Goal: Task Accomplishment & Management: Complete application form

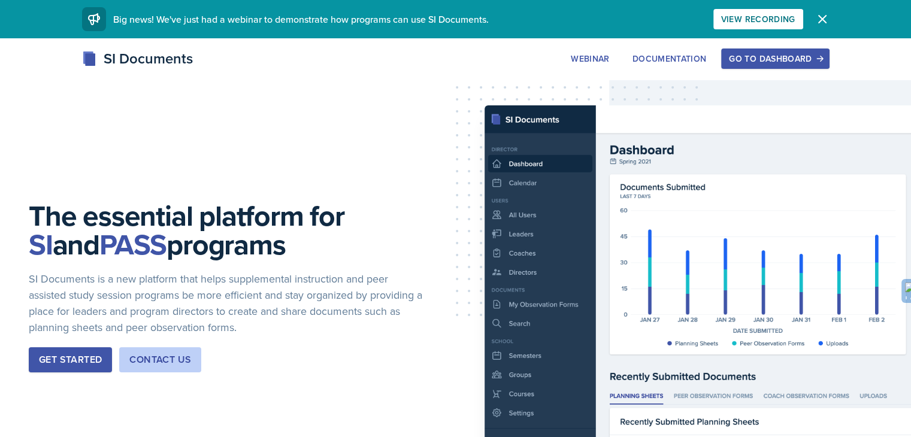
click at [821, 54] on div "Go to Dashboard" at bounding box center [775, 59] width 92 height 10
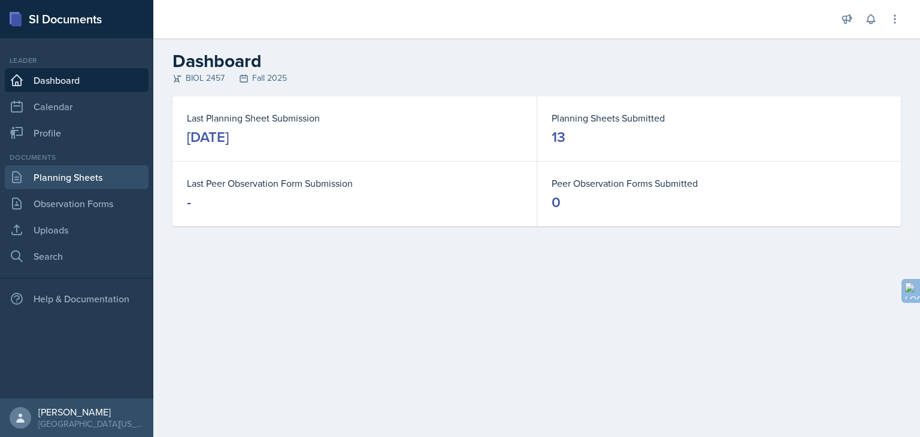
click at [80, 181] on link "Planning Sheets" at bounding box center [77, 177] width 144 height 24
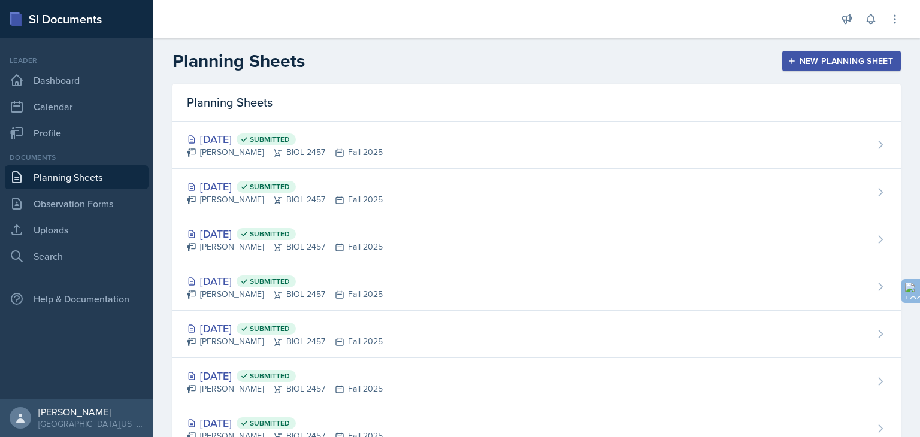
click at [812, 58] on div "New Planning Sheet" at bounding box center [841, 61] width 103 height 10
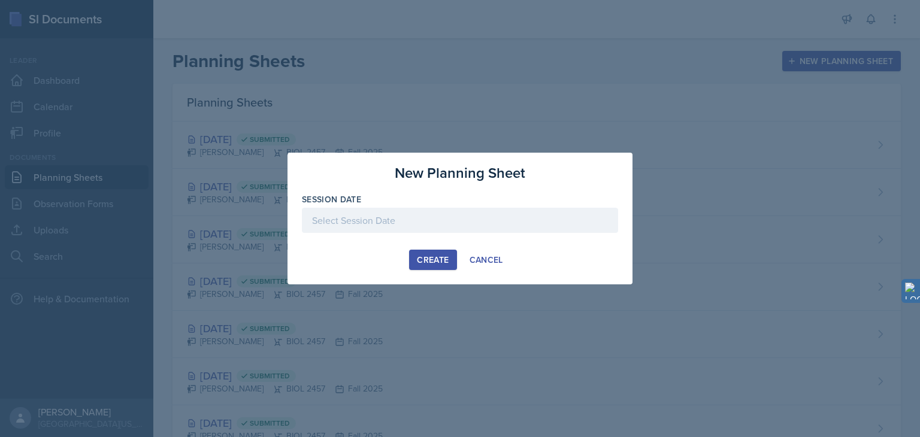
click at [443, 259] on div "Create" at bounding box center [433, 260] width 32 height 10
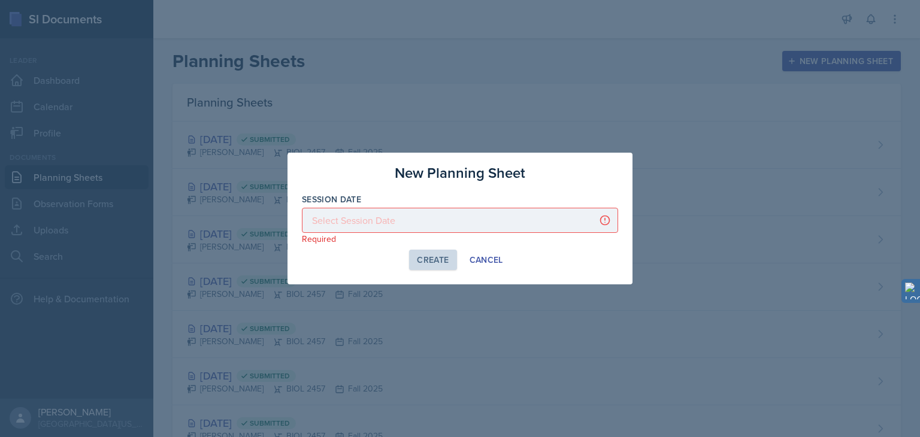
click at [388, 233] on p "Required" at bounding box center [460, 239] width 316 height 12
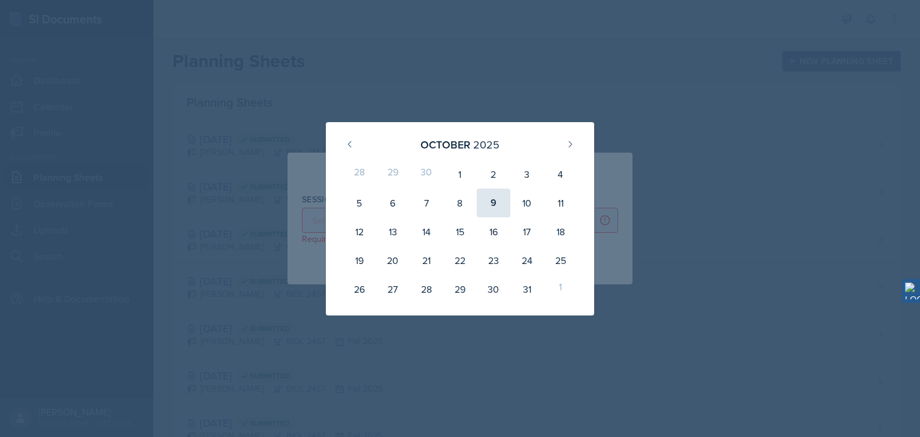
click at [500, 204] on div "9" at bounding box center [494, 203] width 34 height 29
type input "[DATE]"
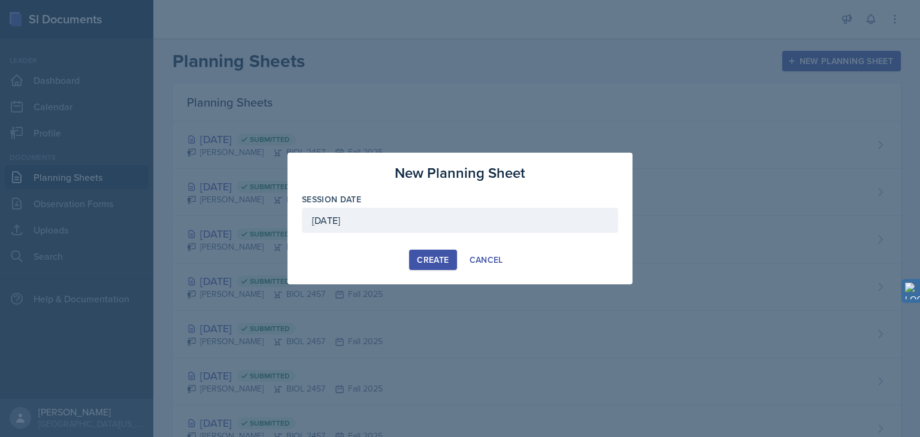
click at [441, 259] on div "Create" at bounding box center [433, 260] width 32 height 10
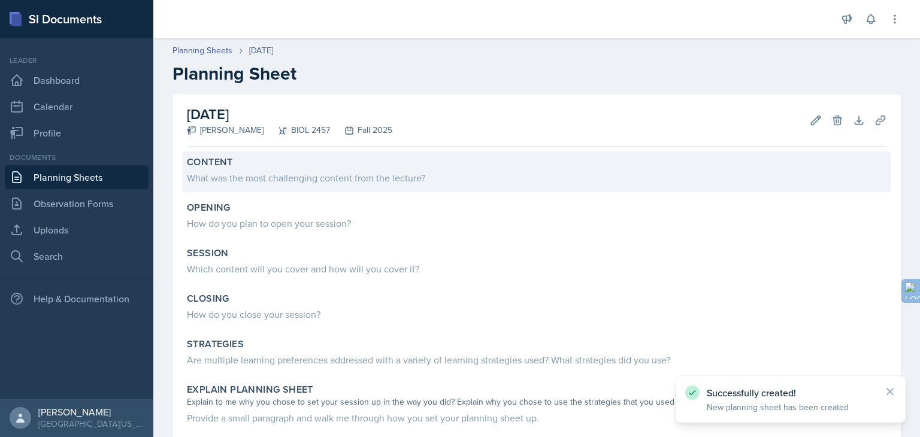
click at [283, 171] on div "What was the most challenging content from the lecture?" at bounding box center [537, 178] width 700 height 14
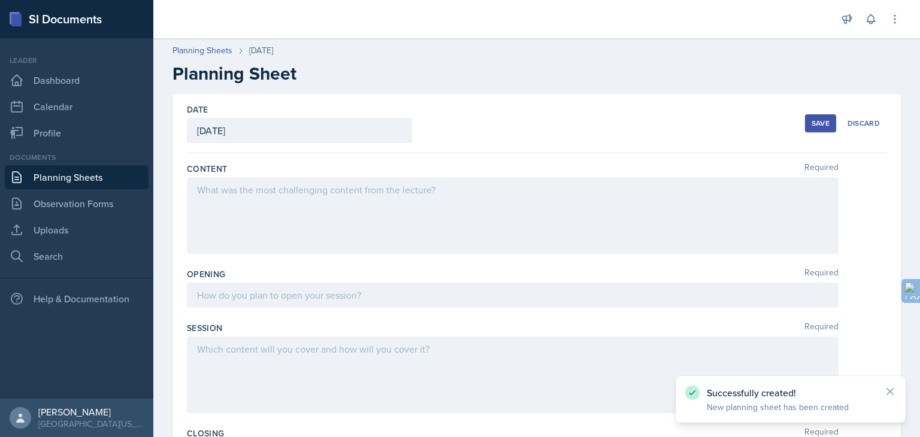
click at [268, 226] on div at bounding box center [513, 215] width 652 height 77
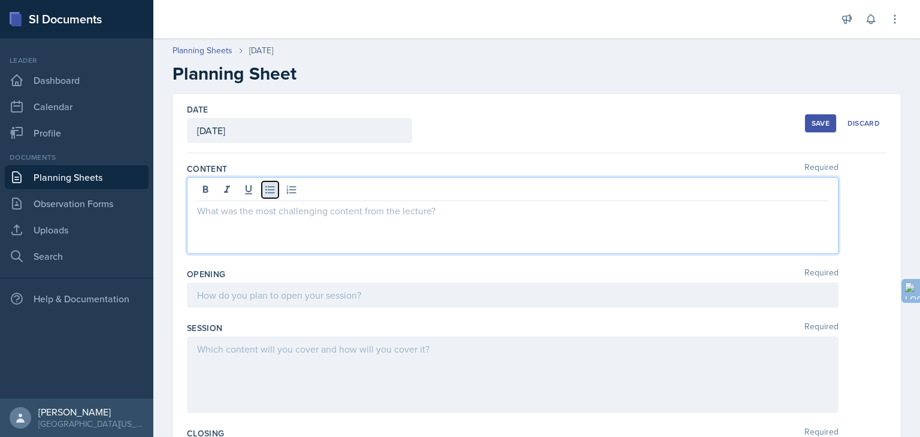
click at [273, 186] on icon at bounding box center [269, 190] width 9 height 8
click at [268, 187] on icon at bounding box center [270, 190] width 12 height 12
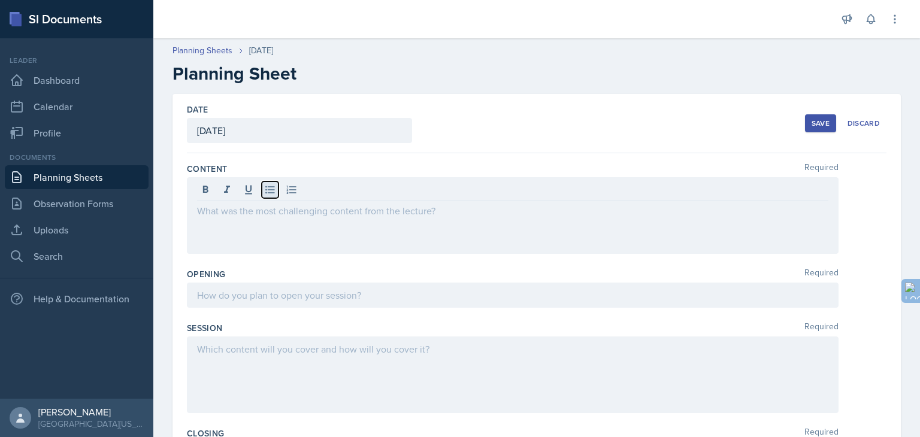
click at [268, 187] on icon at bounding box center [270, 190] width 12 height 12
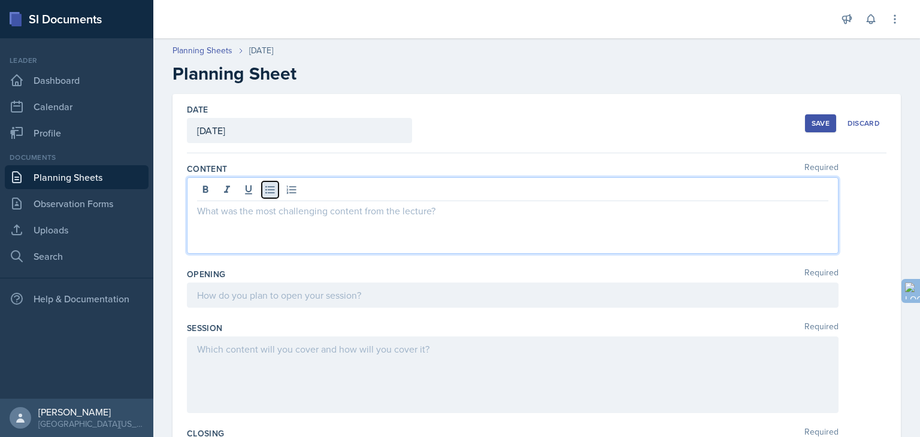
click at [268, 187] on icon at bounding box center [270, 190] width 12 height 12
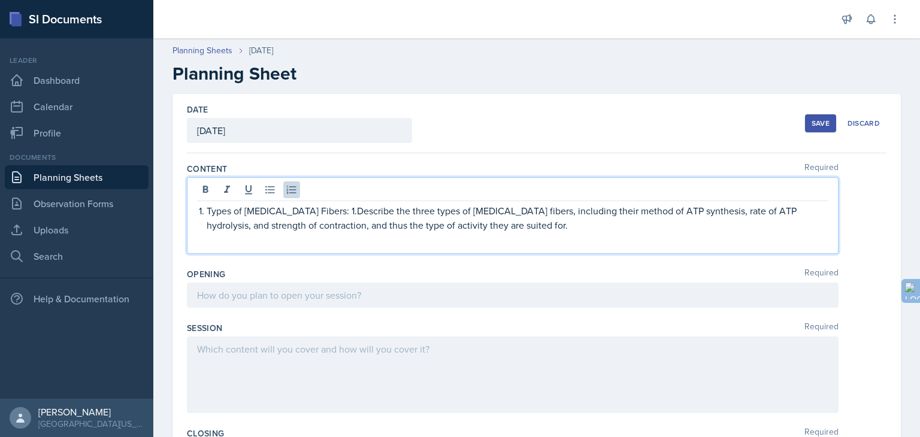
click at [349, 211] on p "Types of [MEDICAL_DATA] Fibers: 1.Describe the three types of [MEDICAL_DATA] fi…" at bounding box center [518, 218] width 622 height 29
click at [381, 211] on p "Types of [MEDICAL_DATA] Fibers: Describe the three types of [MEDICAL_DATA] fibe…" at bounding box center [518, 218] width 622 height 29
click at [592, 225] on p "Types of [MEDICAL_DATA] Fibers: Describing the three types of [MEDICAL_DATA] fi…" at bounding box center [518, 218] width 622 height 29
click at [407, 227] on p "Types of [MEDICAL_DATA] Fibers: Describing the three types of [MEDICAL_DATA] fi…" at bounding box center [518, 218] width 622 height 29
click at [556, 228] on p "Types of [MEDICAL_DATA] Fibers: Describing the three types of [MEDICAL_DATA] fi…" at bounding box center [518, 218] width 622 height 29
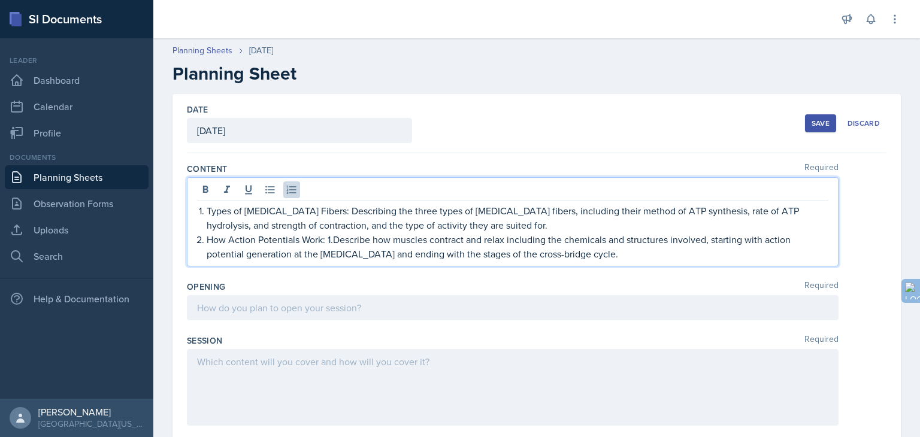
click at [333, 241] on p "How Action Potentials Work: 1.Describe how muscles contract and relax including…" at bounding box center [518, 246] width 622 height 29
click at [675, 250] on p "How Action Potentials Work: Describe how muscles contract and relax including t…" at bounding box center [518, 246] width 622 height 29
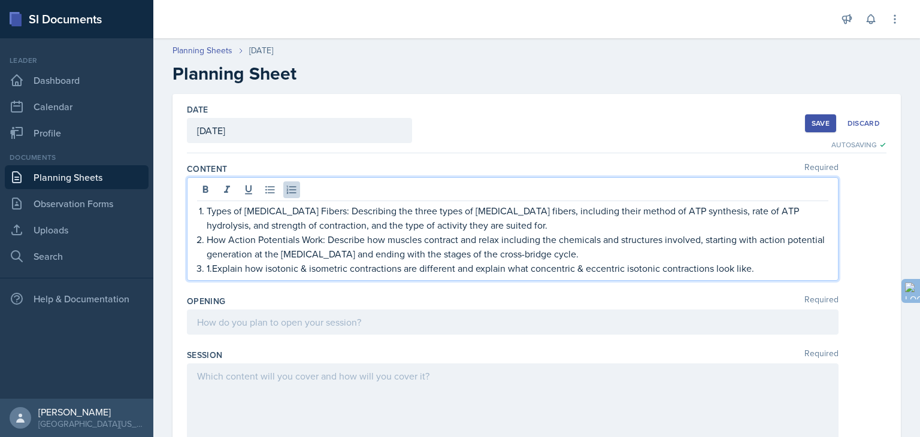
click at [216, 267] on p "1.Explain how isotonic & isometric contractions are different and explain what …" at bounding box center [518, 268] width 622 height 14
click at [213, 270] on p "1.Explain how isotonic & isometric contractions are different and explain what …" at bounding box center [518, 268] width 622 height 14
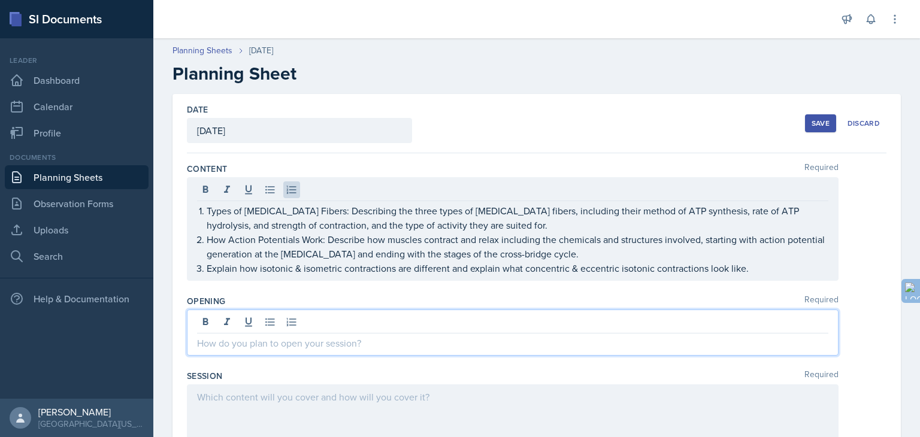
click at [210, 317] on div at bounding box center [513, 333] width 652 height 46
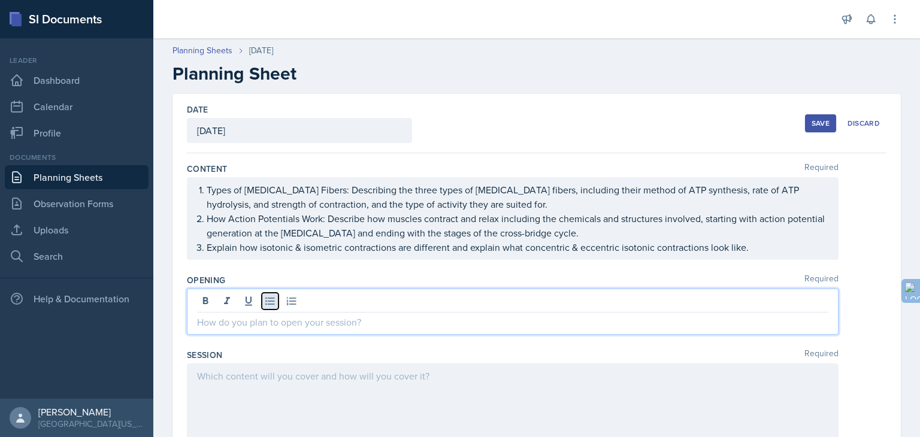
click at [268, 302] on icon at bounding box center [270, 301] width 12 height 12
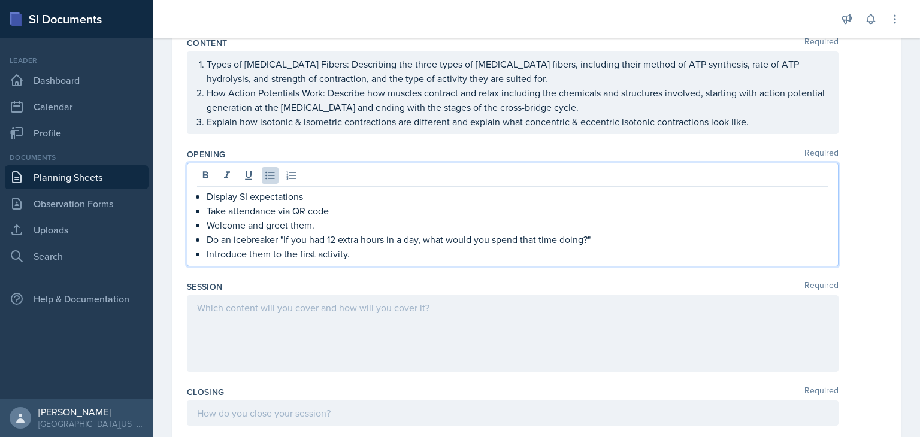
scroll to position [175, 0]
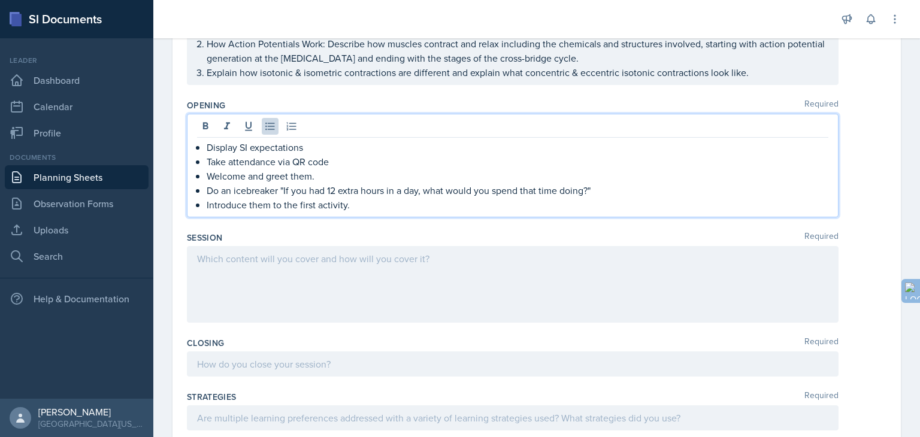
click at [345, 257] on p at bounding box center [512, 259] width 631 height 14
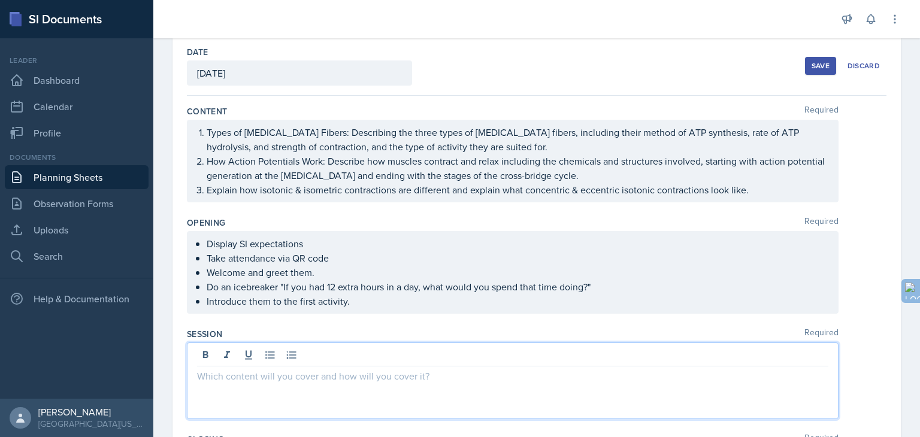
scroll to position [56, 0]
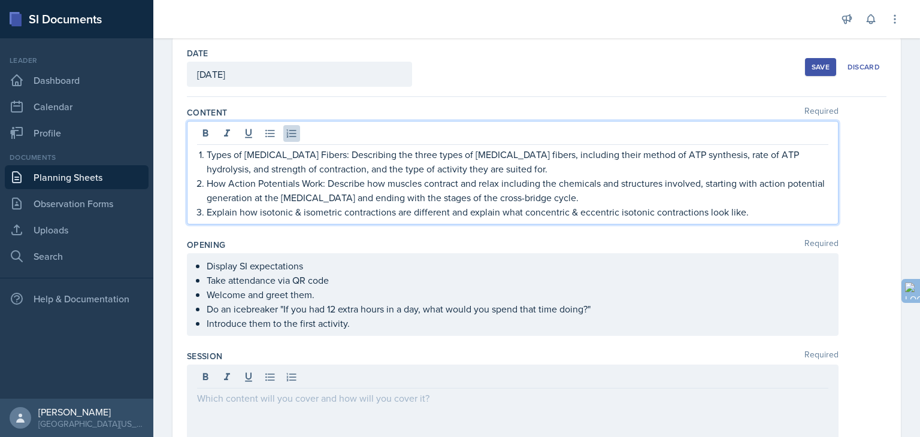
click at [408, 147] on p "Types of [MEDICAL_DATA] Fibers: Describing the three types of [MEDICAL_DATA] fi…" at bounding box center [518, 161] width 622 height 29
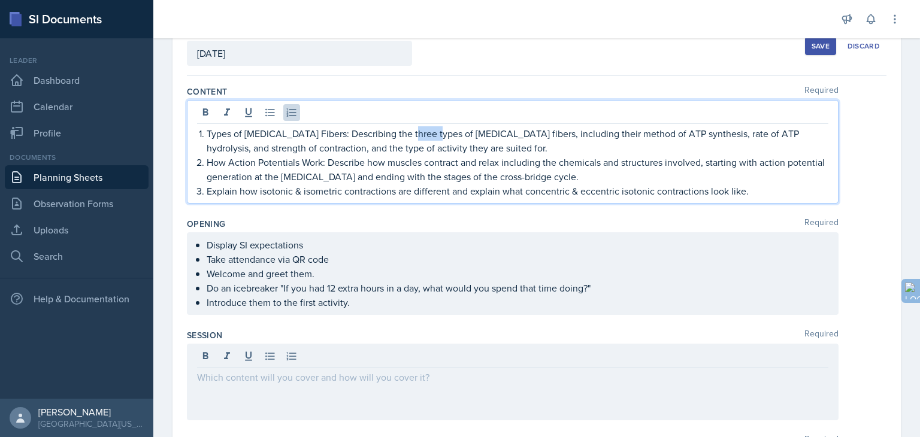
click at [408, 132] on p "Types of [MEDICAL_DATA] Fibers: Describing the three types of [MEDICAL_DATA] fi…" at bounding box center [518, 140] width 622 height 29
click at [370, 396] on div at bounding box center [513, 382] width 652 height 77
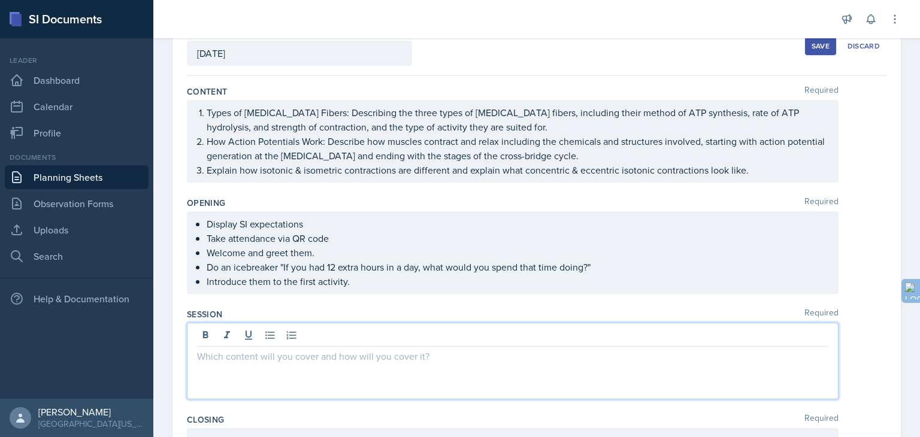
scroll to position [98, 0]
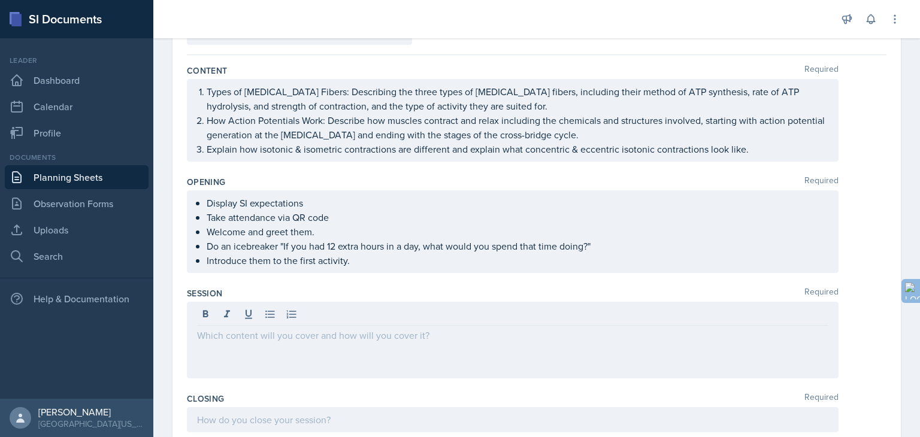
click at [259, 323] on div at bounding box center [512, 316] width 631 height 20
click at [267, 317] on icon at bounding box center [270, 314] width 12 height 12
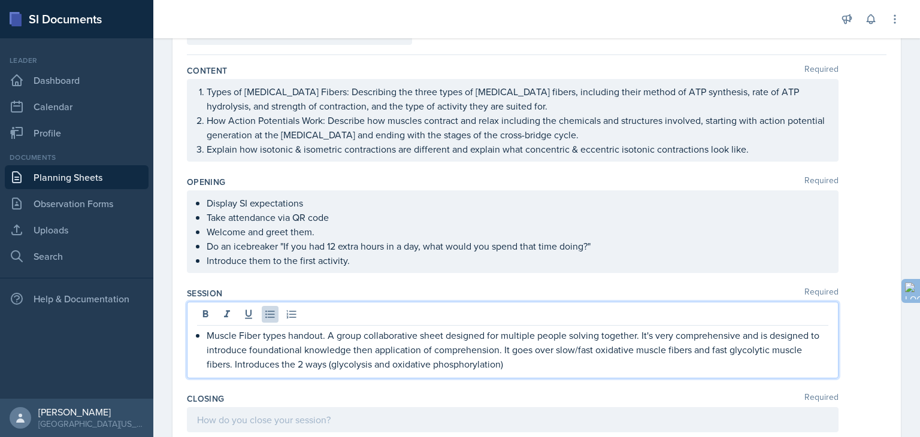
click at [327, 364] on p "Muscle Fiber types handout. A group collaborative sheet designed for multiple p…" at bounding box center [518, 349] width 622 height 43
click at [706, 360] on p "Muscle Fiber types handout. A group collaborative sheet designed for multiple p…" at bounding box center [518, 349] width 622 height 43
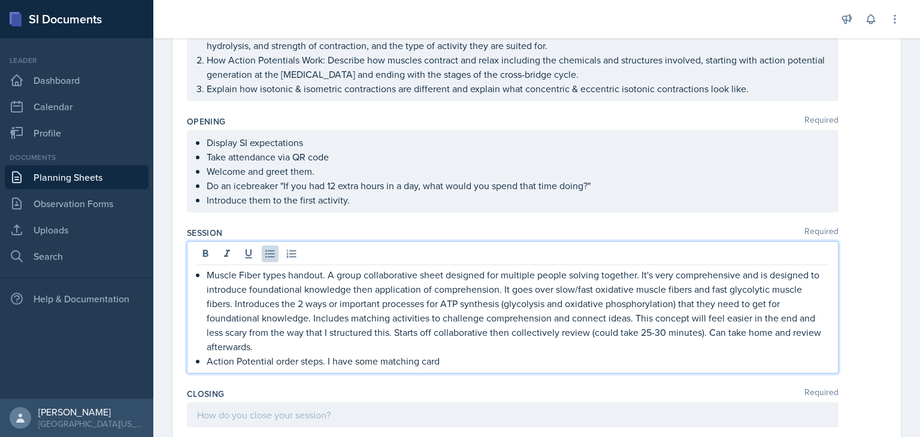
scroll to position [168, 0]
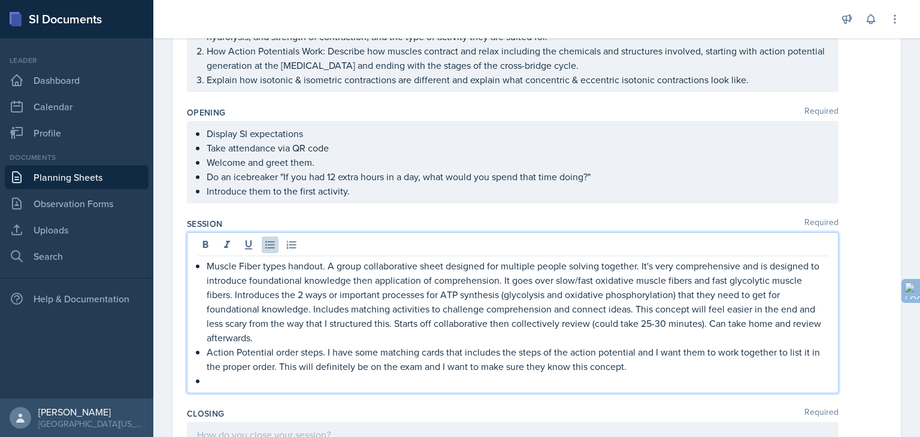
click at [660, 374] on p at bounding box center [518, 381] width 622 height 14
click at [652, 365] on p "Action Potential order steps. I have some matching cards that includes the step…" at bounding box center [518, 359] width 622 height 29
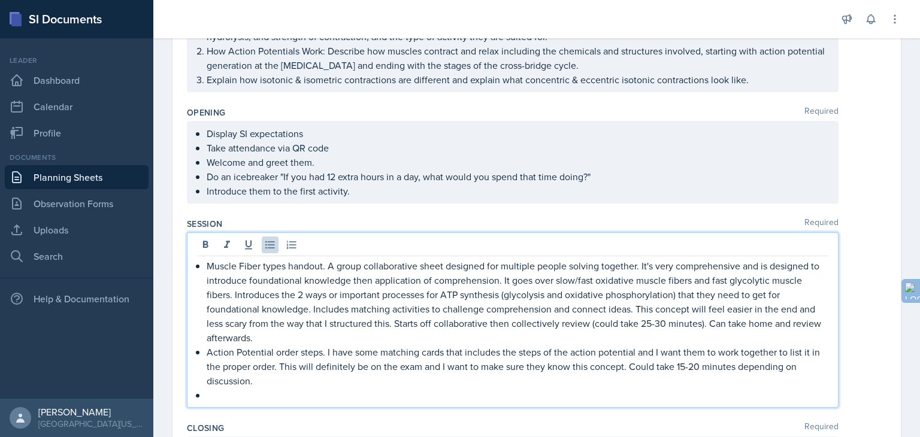
click at [235, 398] on p at bounding box center [518, 395] width 622 height 14
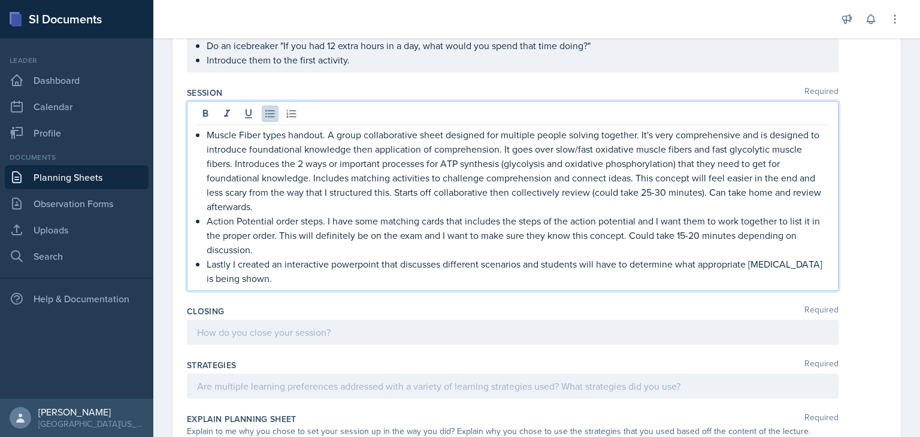
scroll to position [300, 0]
click at [207, 262] on p "Lastly I created an interactive powerpoint that discusses different scenarios a…" at bounding box center [518, 270] width 622 height 29
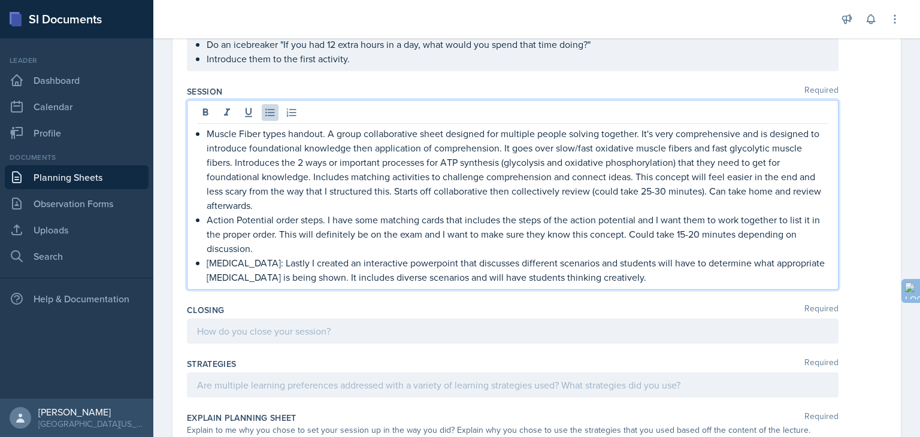
click at [233, 338] on div at bounding box center [513, 331] width 652 height 25
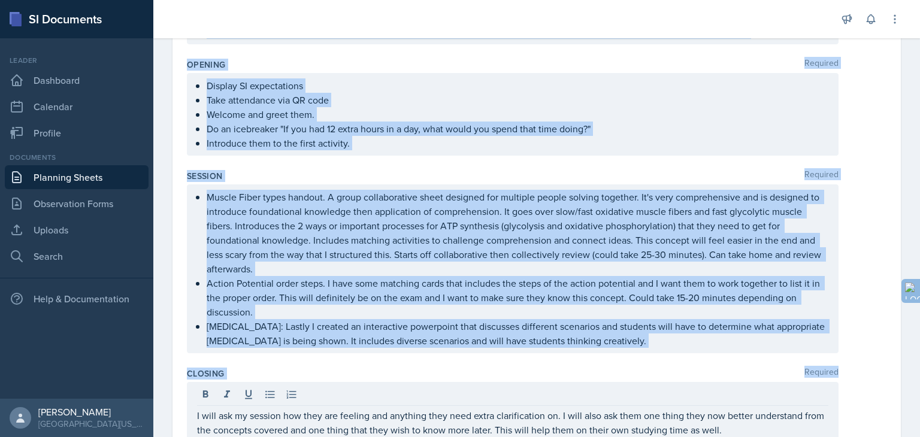
scroll to position [391, 0]
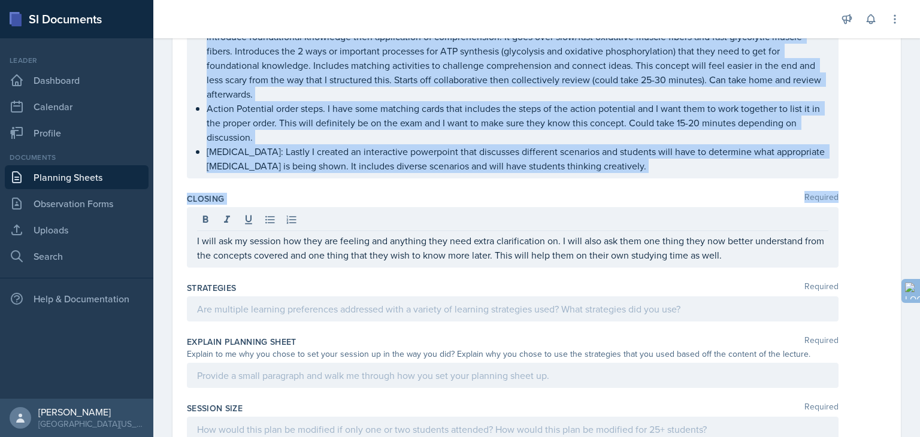
drag, startPoint x: 175, startPoint y: 72, endPoint x: 759, endPoint y: 261, distance: 613.6
click at [759, 261] on div "Planning Sheets [DATE] Planning Sheet Date [DATE] [DATE] 28 29 30 1 2 3 4 5 6 7…" at bounding box center [536, 147] width 767 height 1010
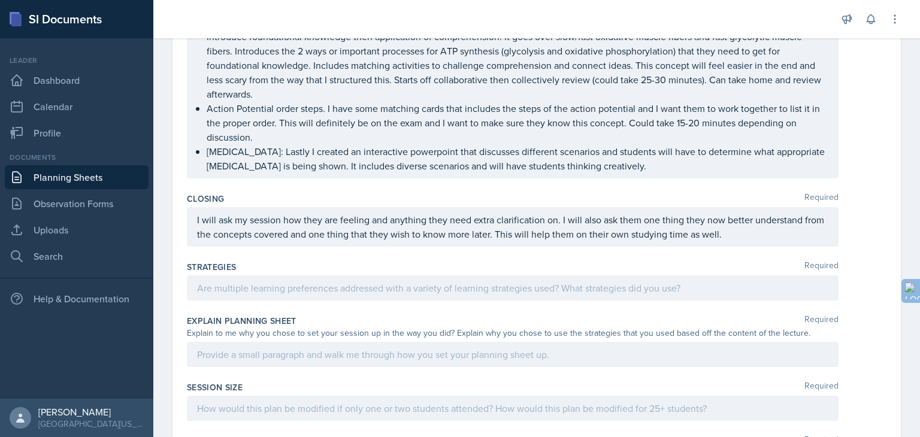
click at [764, 238] on p "I will ask my session how they are feeling and anything they need extra clarifi…" at bounding box center [512, 227] width 631 height 29
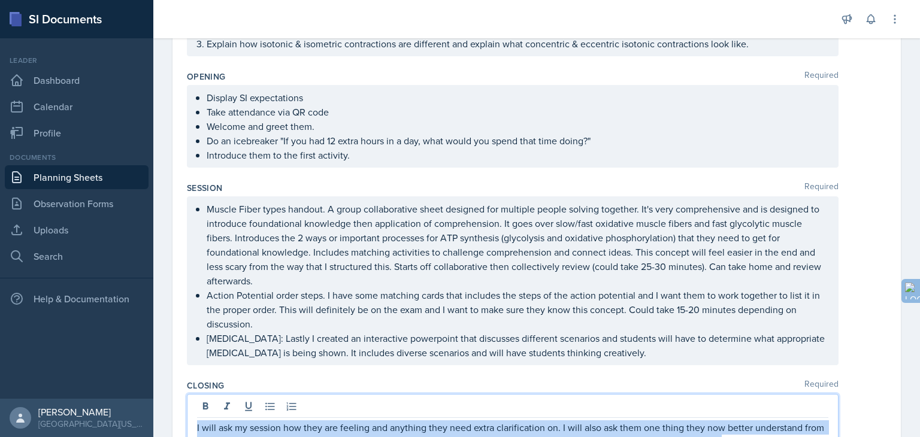
scroll to position [0, 0]
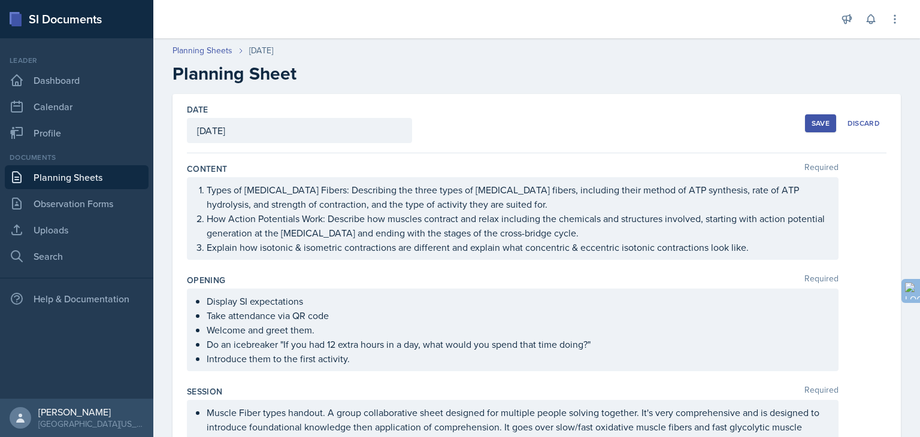
drag, startPoint x: 746, startPoint y: 257, endPoint x: 180, endPoint y: 75, distance: 595.2
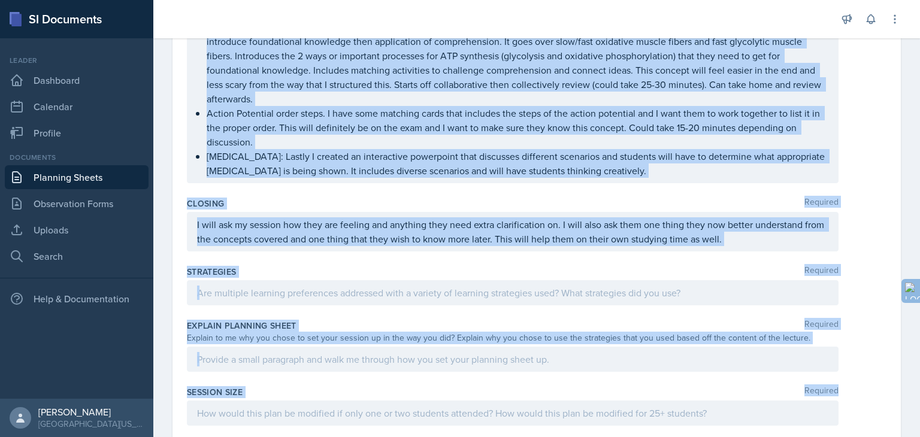
scroll to position [393, 0]
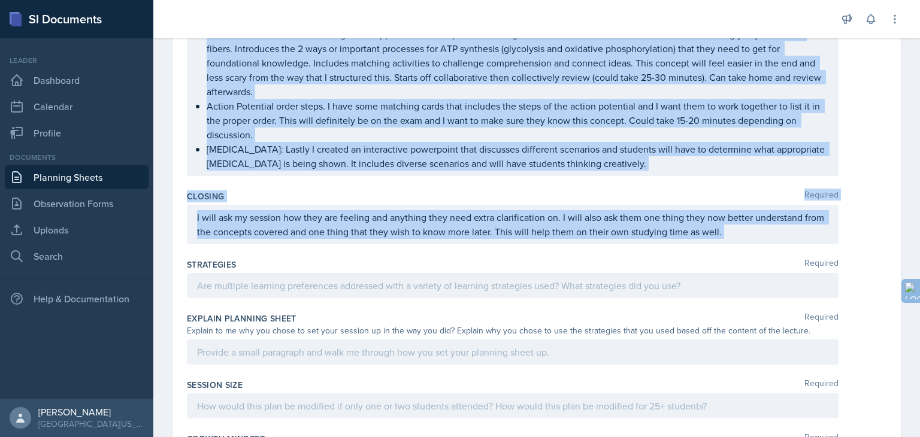
drag, startPoint x: 176, startPoint y: 73, endPoint x: 755, endPoint y: 239, distance: 602.5
click at [755, 239] on div "Planning Sheets [DATE] Planning Sheet Date [DATE] [DATE] 28 29 30 1 2 3 4 5 6 7…" at bounding box center [536, 133] width 767 height 989
copy div "Loremips Dolor Sita Consect 4532 59 62 76 8 2 5 1 9 3 0 4 2 91 44 18 29 43 73 0…"
click at [337, 201] on div "Closing Required I will ask my session how they are feeling and anything they n…" at bounding box center [537, 220] width 700 height 68
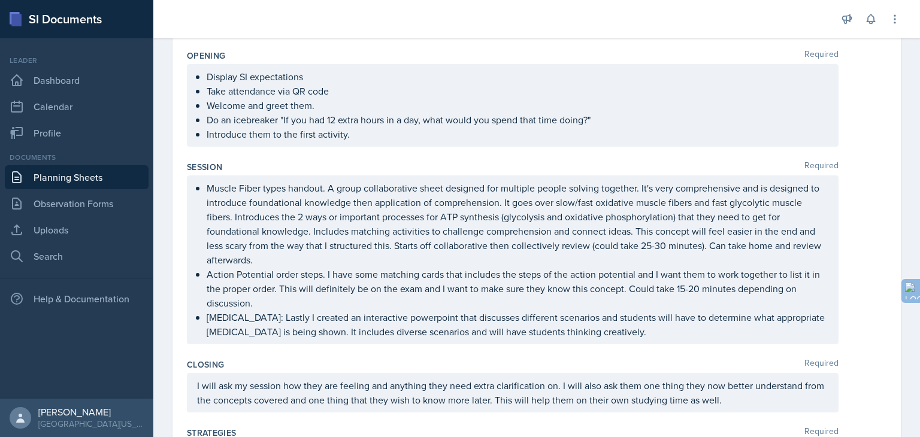
scroll to position [246, 0]
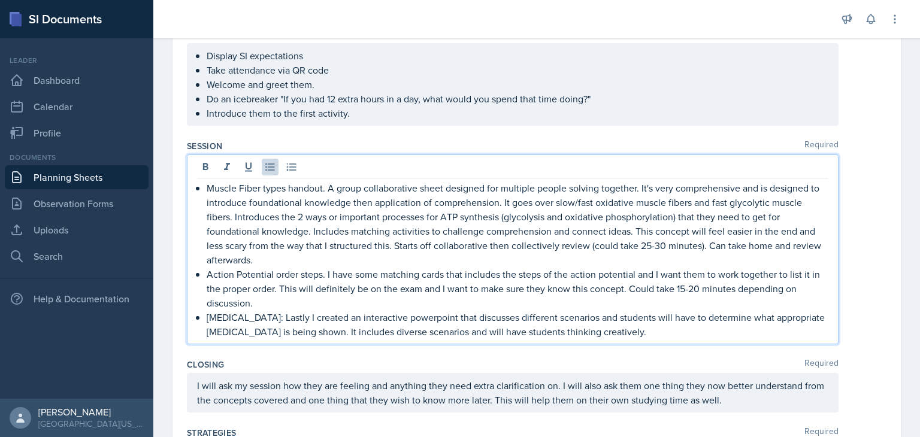
drag, startPoint x: 207, startPoint y: 189, endPoint x: 804, endPoint y: 362, distance: 621.9
click at [804, 362] on div "Content Required Types of [MEDICAL_DATA] Fibers: Describing the three types of …" at bounding box center [537, 338] width 700 height 860
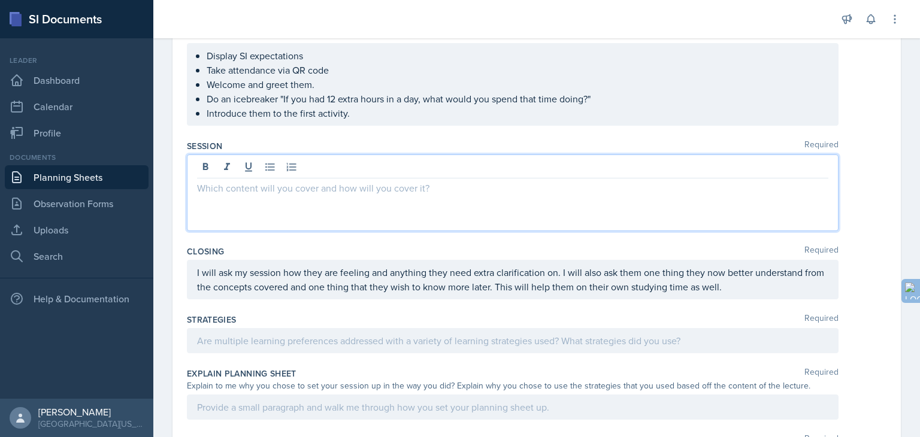
scroll to position [249, 0]
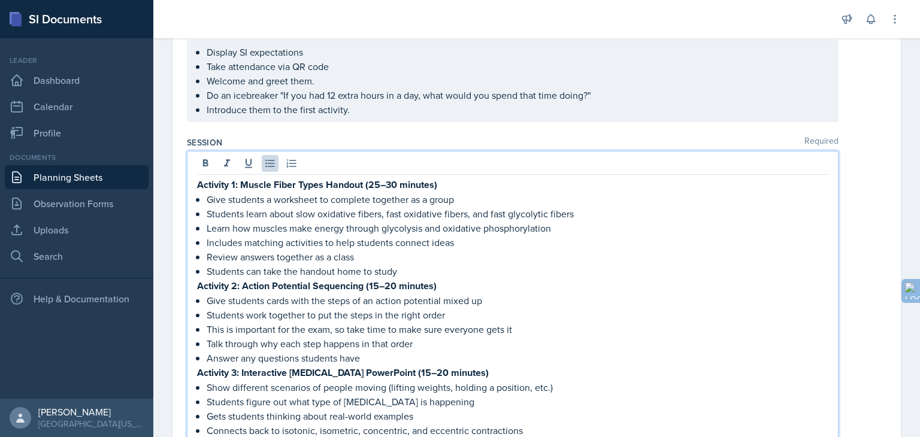
click at [559, 288] on p "Activity 2: Action Potential Sequencing (15–20 minutes)" at bounding box center [512, 286] width 631 height 15
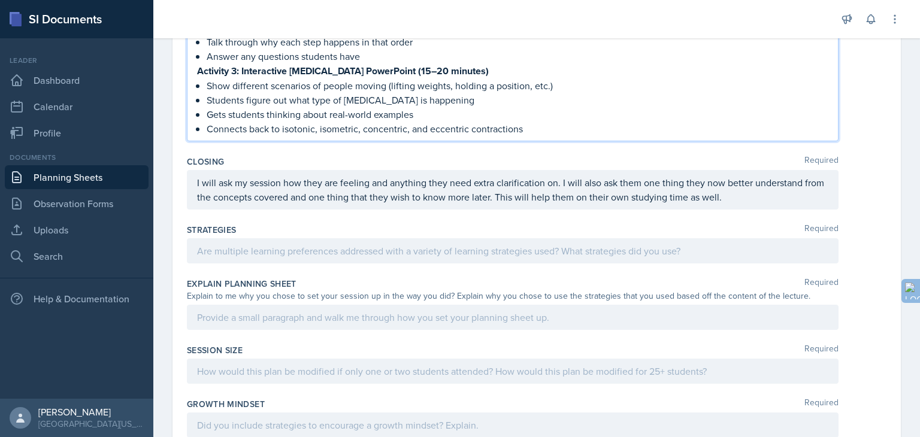
scroll to position [552, 0]
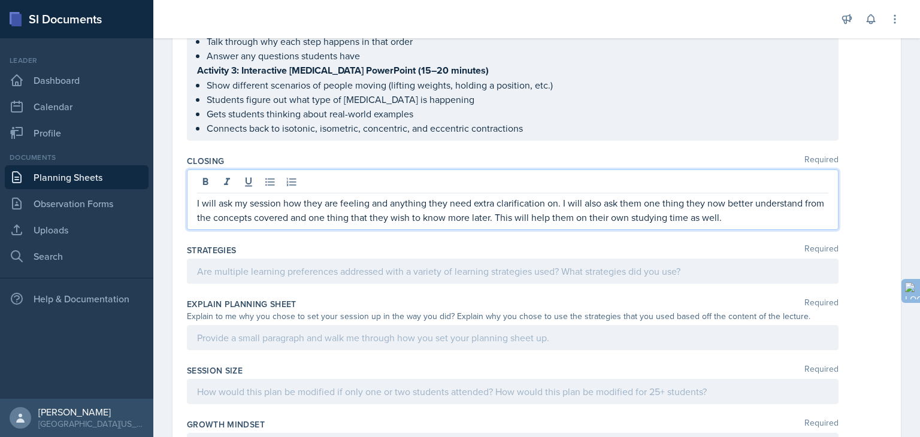
click at [357, 196] on p "I will ask my session how they are feeling and anything they need extra clarifi…" at bounding box center [512, 210] width 631 height 29
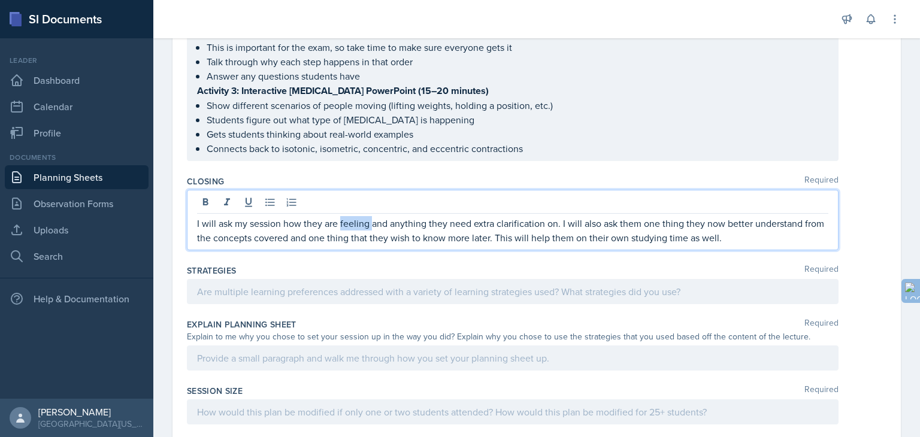
click at [357, 216] on p "I will ask my session how they are feeling and anything they need extra clarifi…" at bounding box center [512, 230] width 631 height 29
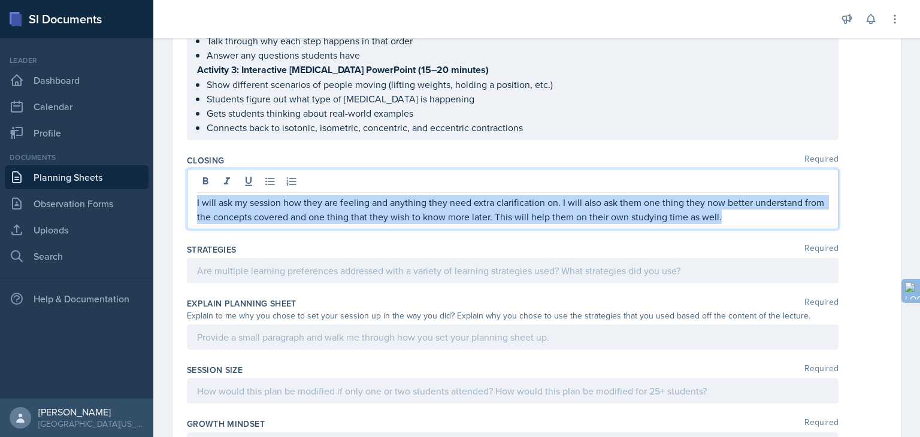
click at [357, 195] on p "I will ask my session how they are feeling and anything they need extra clarifi…" at bounding box center [512, 209] width 631 height 29
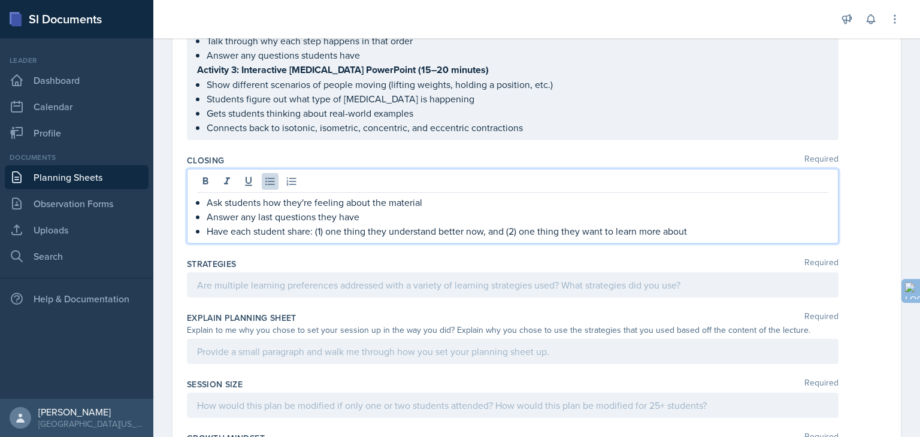
click at [339, 283] on div at bounding box center [513, 285] width 652 height 25
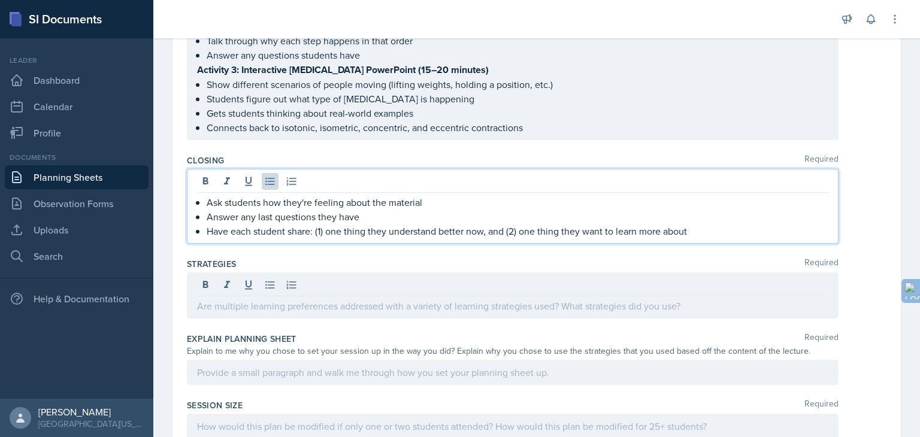
click at [700, 227] on p "Have each student share: (1) one thing they understand better now, and (2) one …" at bounding box center [518, 231] width 622 height 14
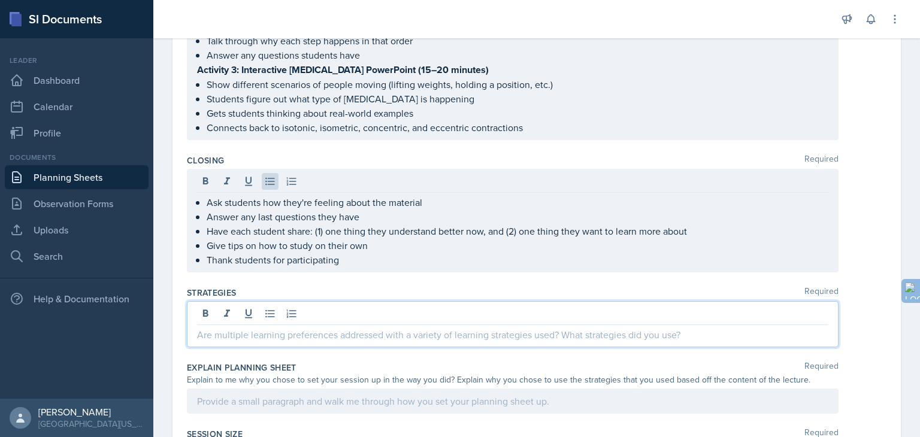
click at [452, 307] on div at bounding box center [513, 324] width 652 height 46
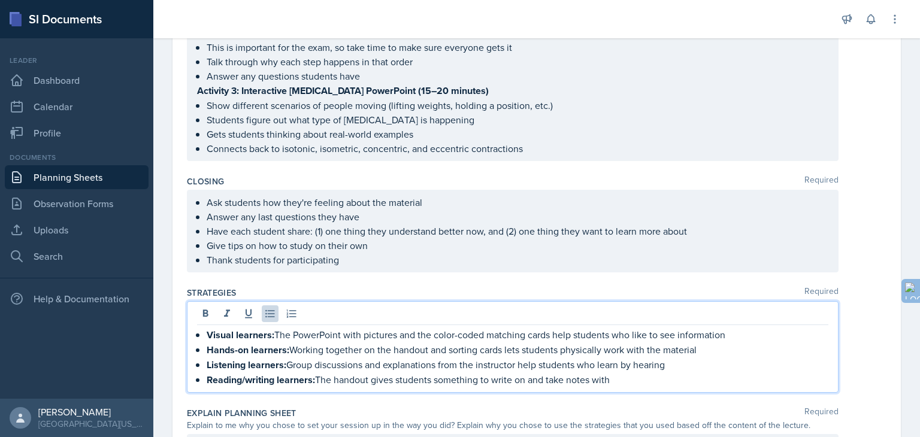
click at [347, 407] on div "Explain Planning Sheet Required" at bounding box center [537, 413] width 700 height 12
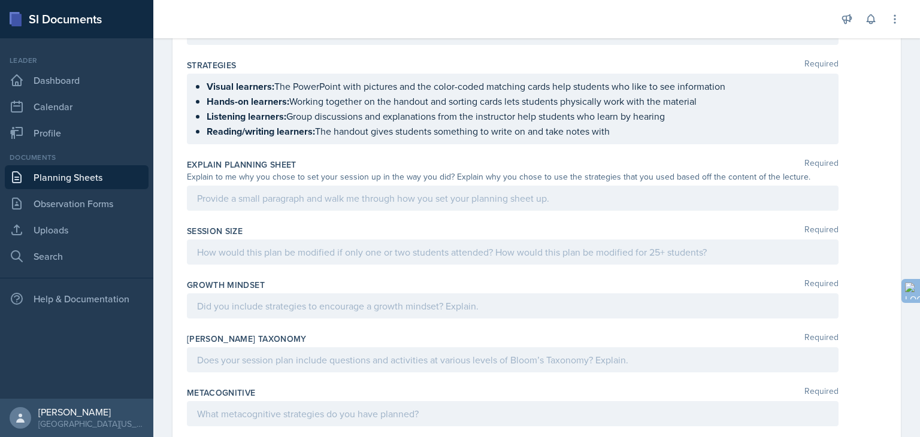
scroll to position [759, 0]
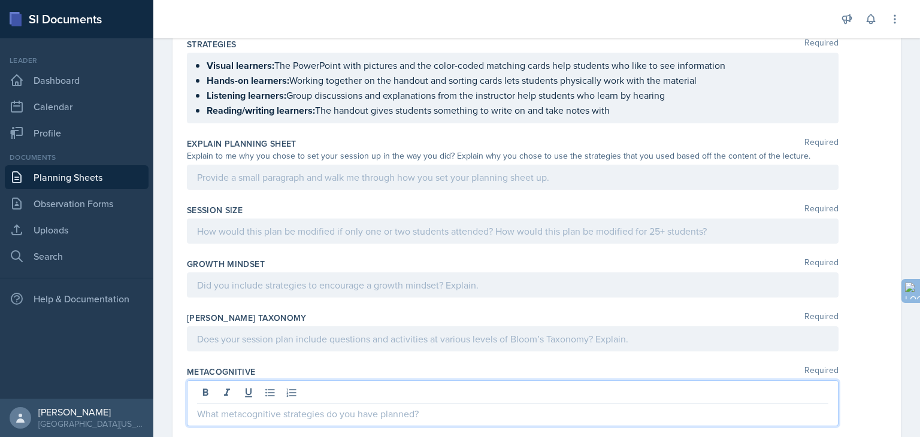
click at [347, 407] on p at bounding box center [512, 414] width 631 height 14
click at [323, 183] on div at bounding box center [513, 177] width 652 height 25
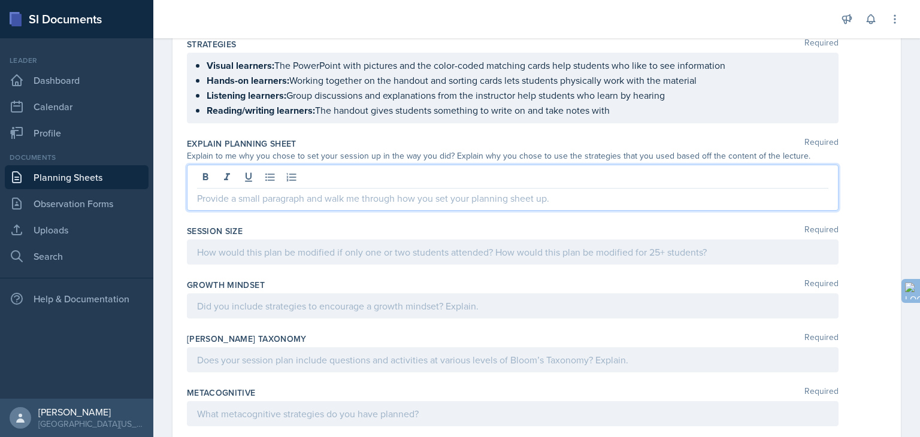
scroll to position [779, 0]
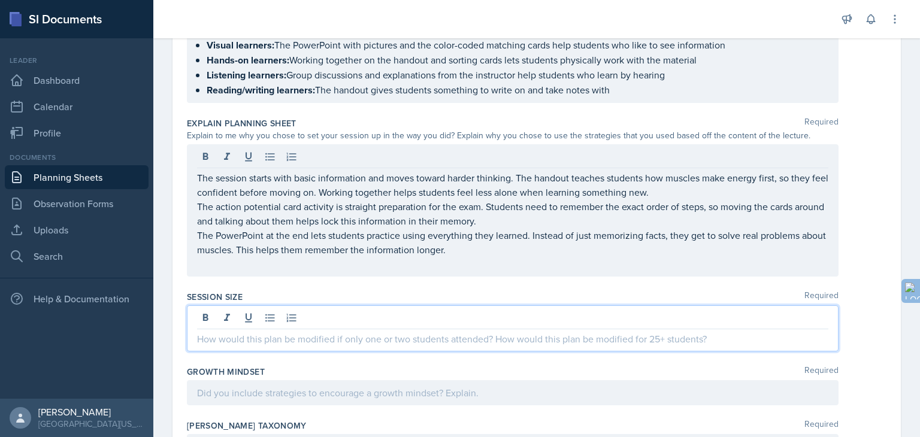
click at [315, 314] on div at bounding box center [513, 328] width 652 height 46
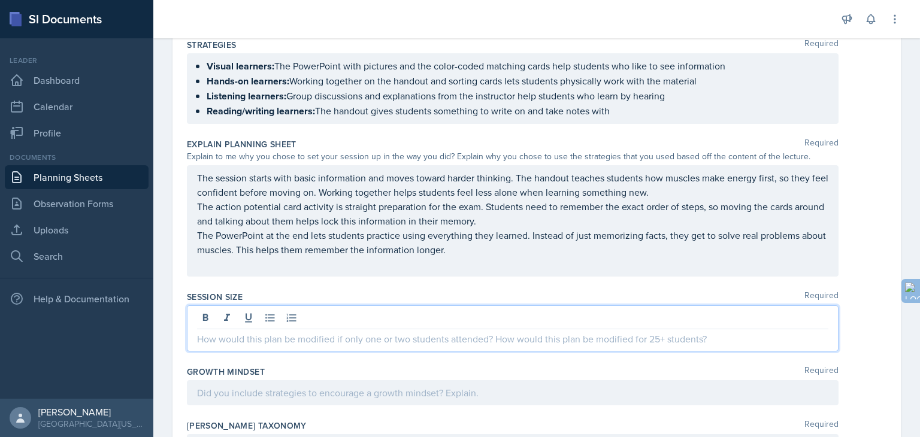
click at [514, 244] on p "The PowerPoint at the end lets students practice using everything they learned.…" at bounding box center [512, 242] width 631 height 29
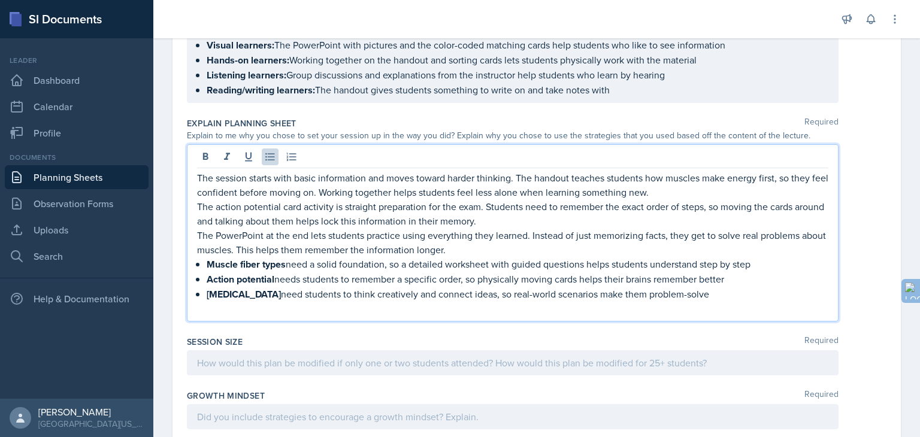
click at [487, 234] on p "The PowerPoint at the end lets students practice using everything they learned.…" at bounding box center [512, 242] width 631 height 29
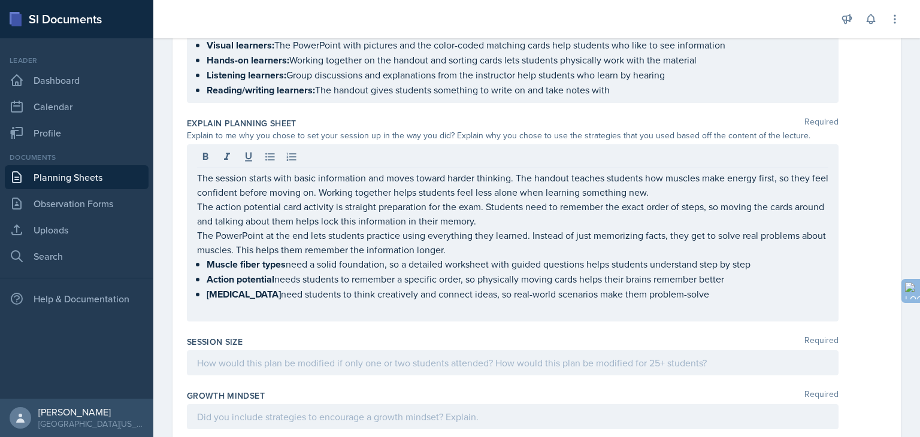
click at [409, 336] on div "Session Size Required" at bounding box center [537, 342] width 700 height 12
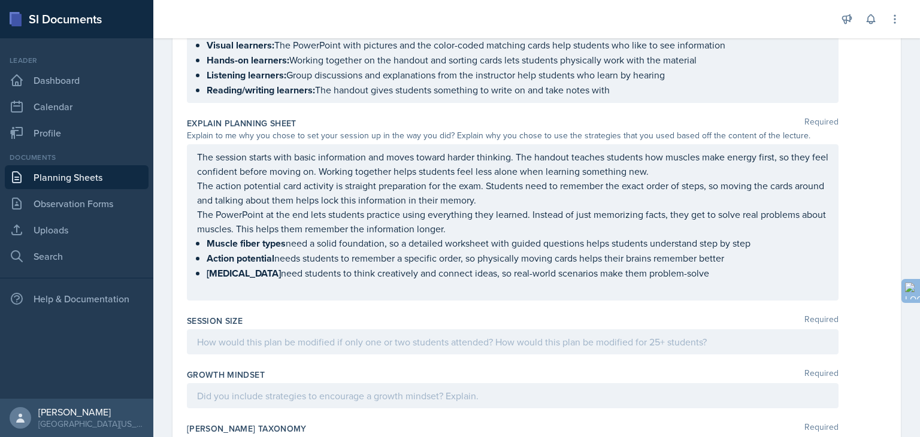
click at [403, 333] on div at bounding box center [513, 341] width 652 height 25
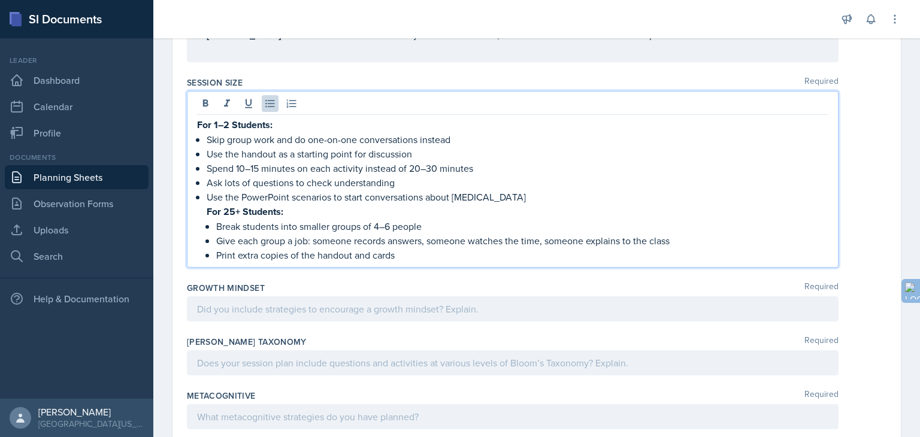
scroll to position [1048, 0]
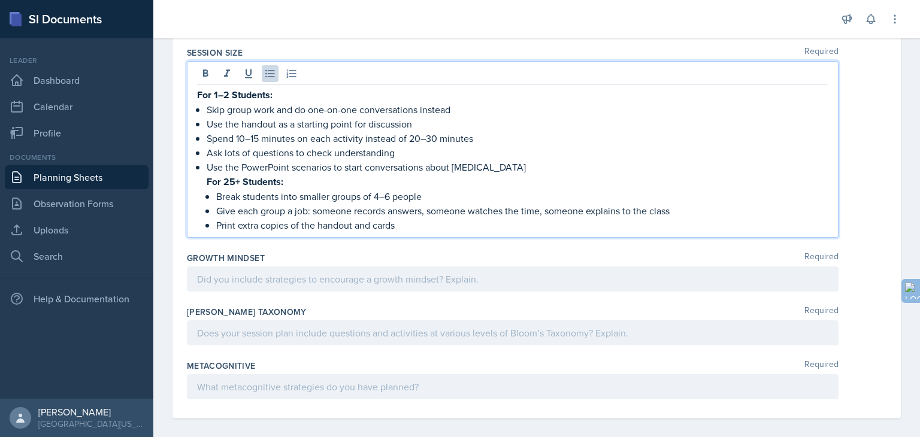
click at [335, 272] on p at bounding box center [512, 279] width 631 height 14
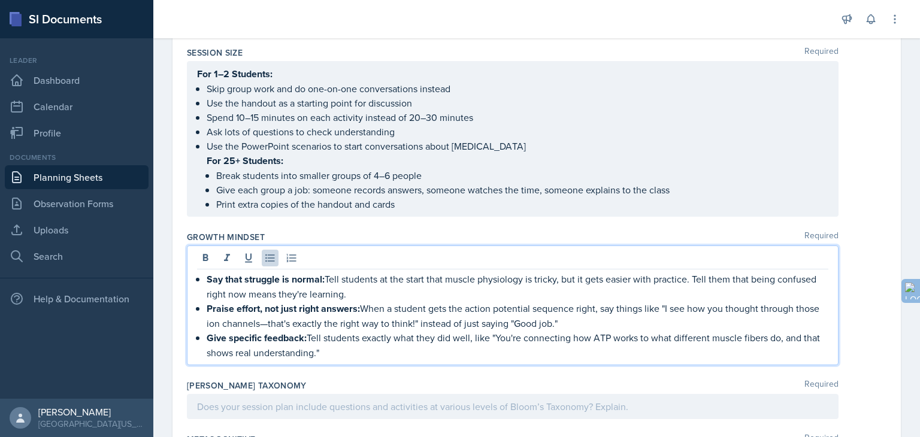
click at [357, 380] on div "[PERSON_NAME] Taxonomy Required" at bounding box center [537, 386] width 700 height 12
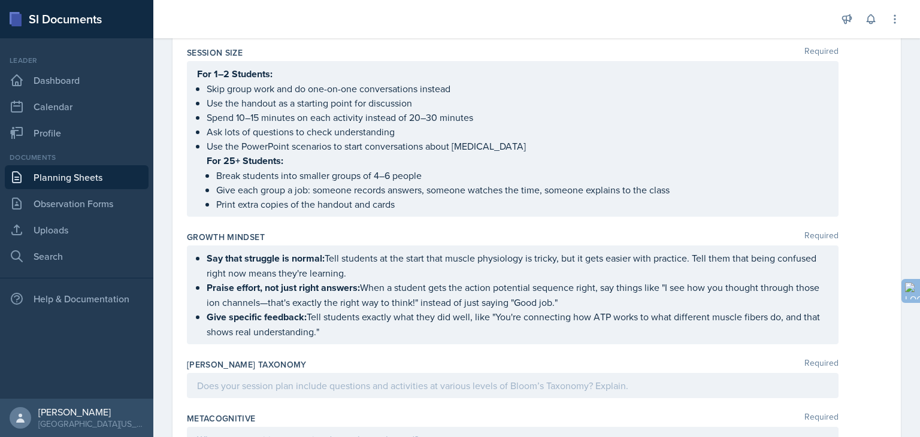
click at [267, 280] on ul "Say that struggle is normal: Tell students at the start that muscle physiology …" at bounding box center [518, 295] width 622 height 88
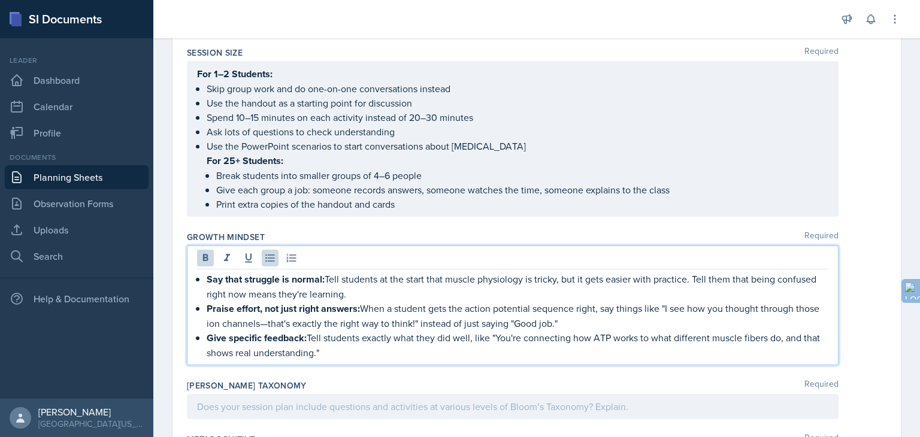
click at [235, 302] on strong "Praise effort, not just right answers:" at bounding box center [283, 309] width 153 height 14
click at [284, 302] on strong "Praise real effort, not just right answers:" at bounding box center [293, 309] width 173 height 14
click at [316, 302] on strong "Praise real effort not just right answers:" at bounding box center [292, 309] width 170 height 14
click at [355, 302] on strong "Praise real effort not just the 'right answers:" at bounding box center [301, 309] width 189 height 14
click at [329, 316] on p "Praise real effort not just the 'right' answers: When a student gets the action…" at bounding box center [518, 315] width 622 height 29
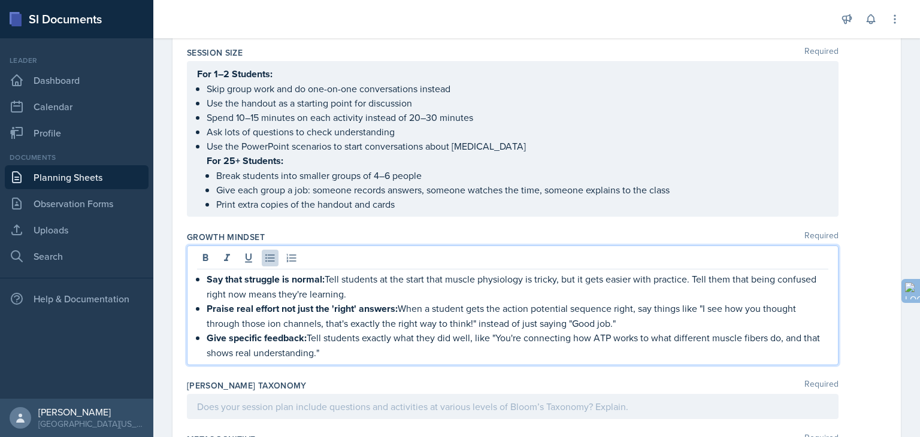
click at [452, 380] on div "[PERSON_NAME] Taxonomy Required" at bounding box center [537, 386] width 700 height 12
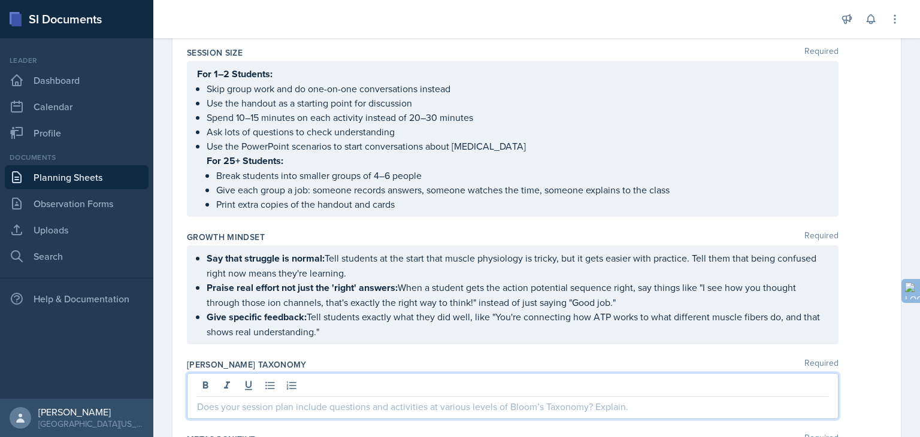
click at [313, 374] on div at bounding box center [513, 396] width 652 height 46
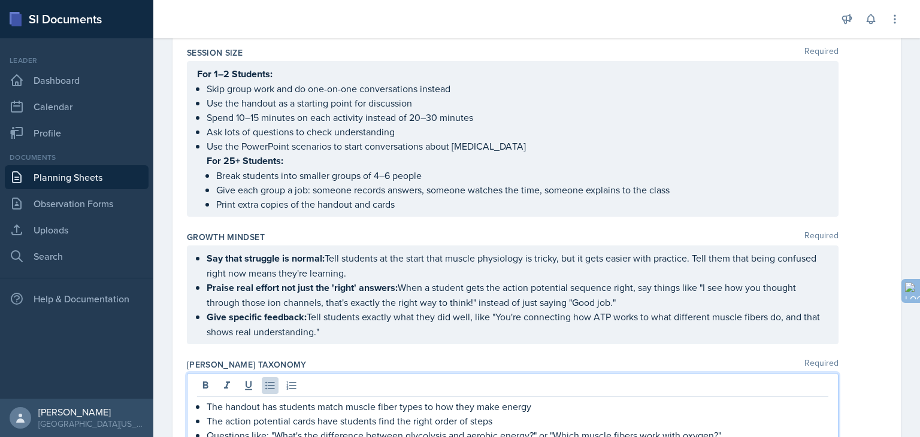
scroll to position [1148, 0]
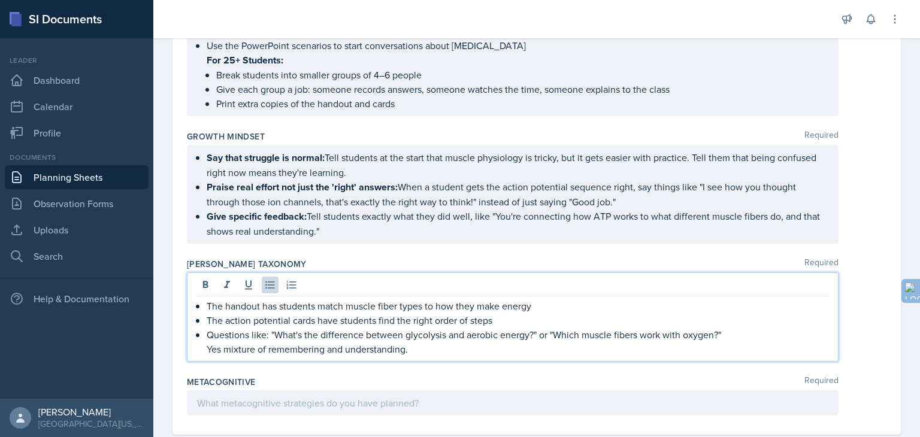
click at [347, 400] on div at bounding box center [513, 403] width 652 height 25
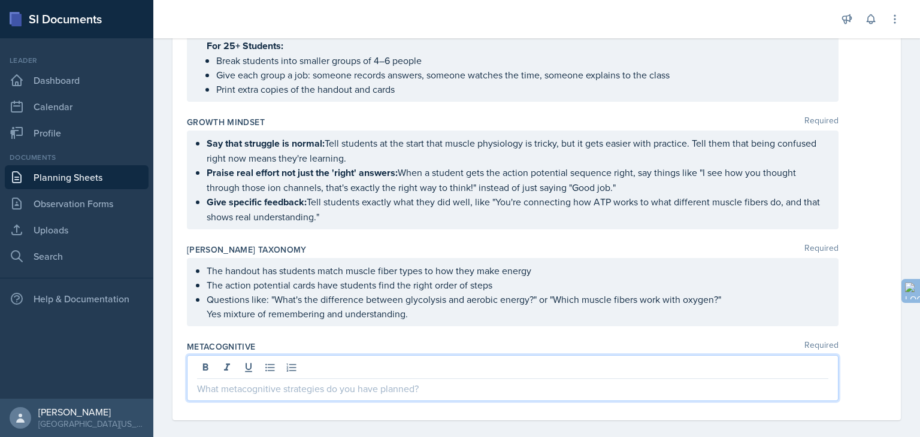
scroll to position [1169, 0]
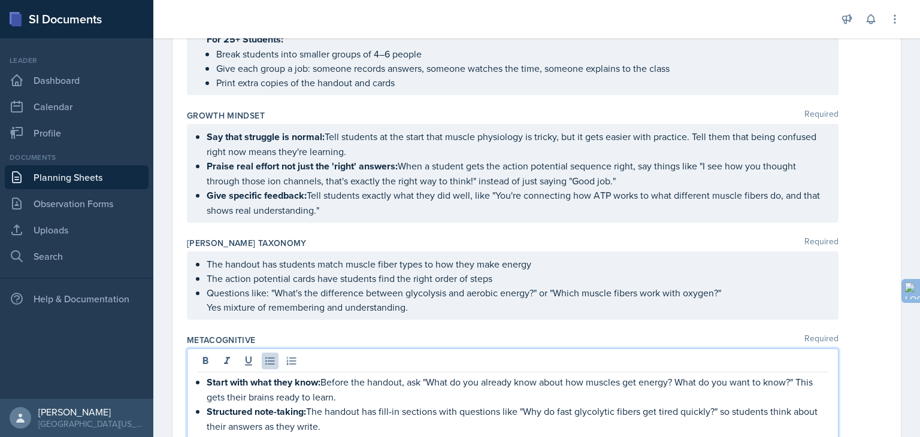
click at [379, 388] on p "Start with what they know: Before the handout, ask "What do you already know ab…" at bounding box center [518, 389] width 622 height 29
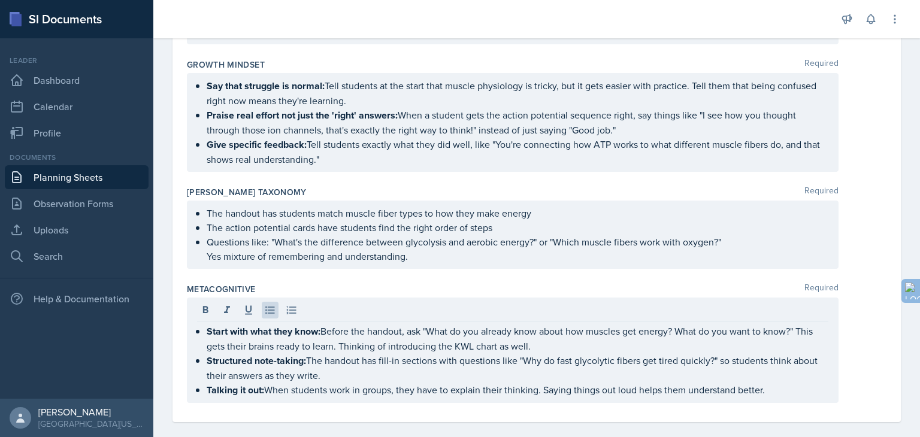
click at [862, 222] on div "The handout has students match muscle fiber types to how they make energy The a…" at bounding box center [537, 235] width 700 height 68
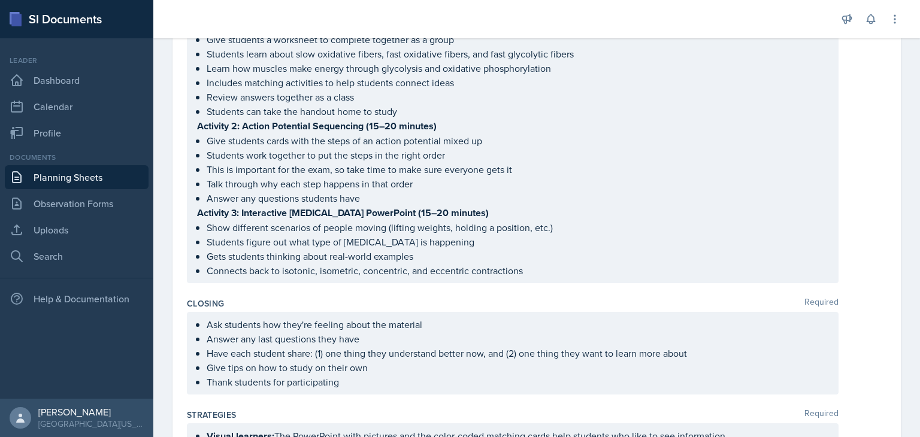
scroll to position [0, 0]
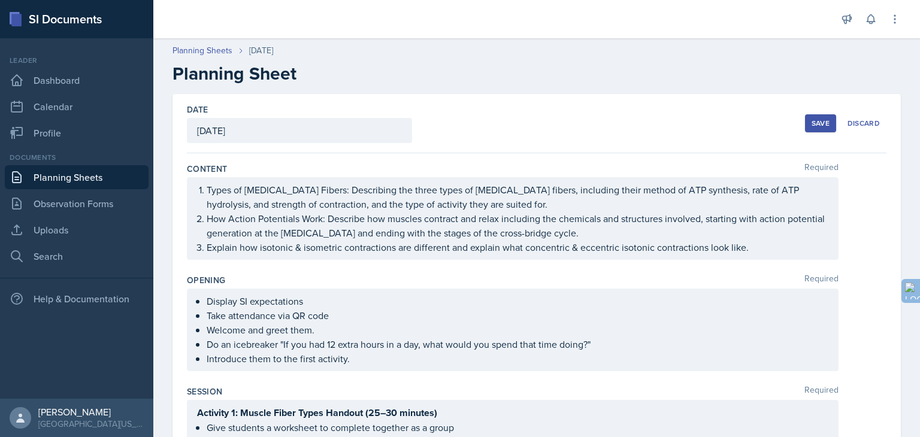
click at [810, 130] on button "Save" at bounding box center [820, 123] width 31 height 18
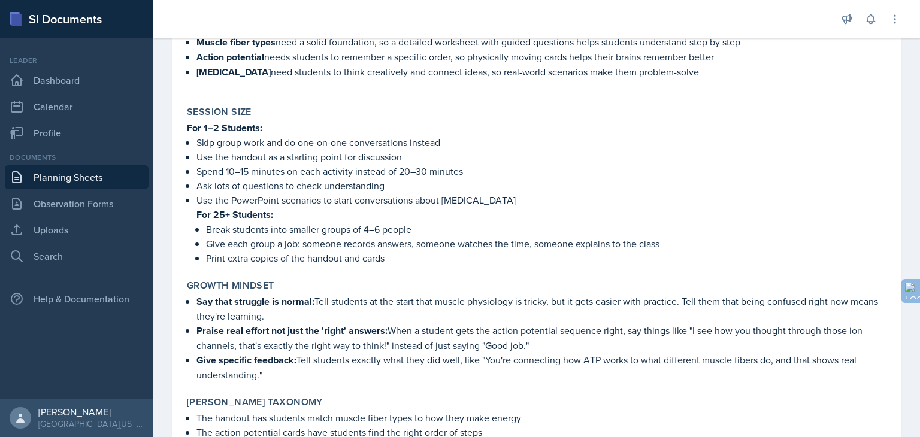
scroll to position [1120, 0]
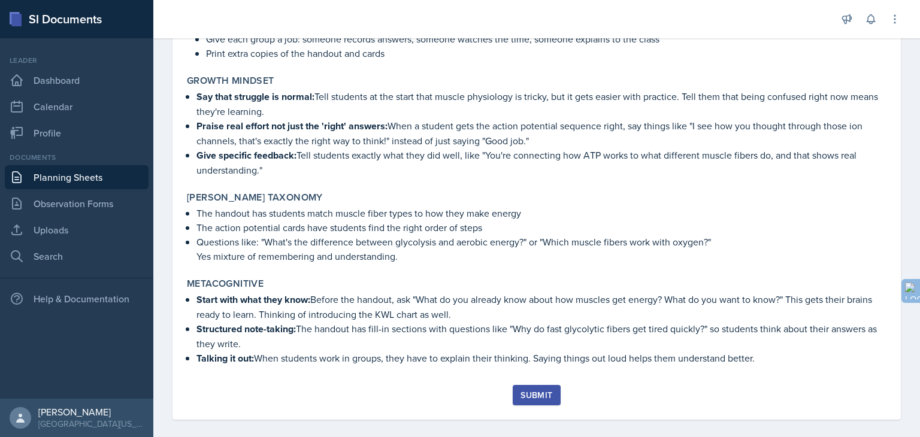
click at [527, 391] on div "Submit" at bounding box center [537, 396] width 32 height 10
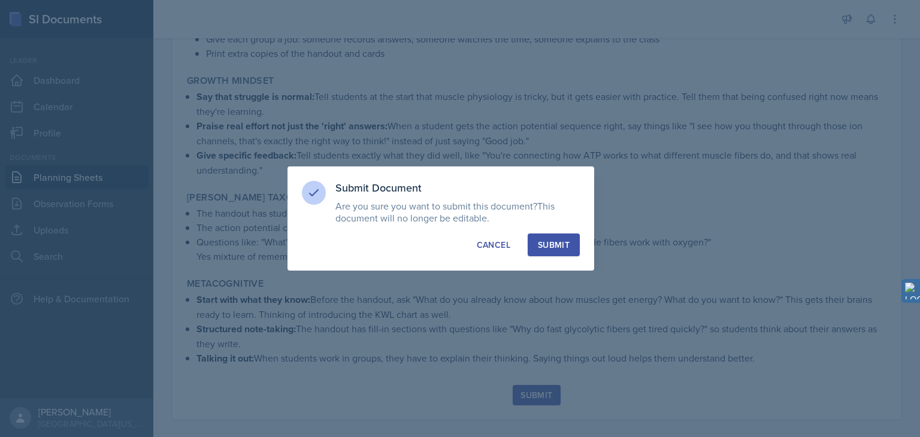
click at [556, 247] on div "Submit" at bounding box center [554, 245] width 32 height 12
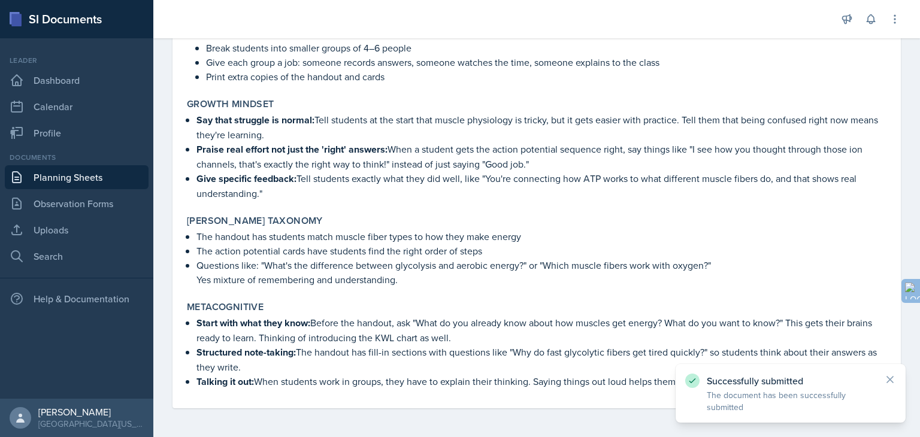
scroll to position [1085, 0]
